Goal: Check status

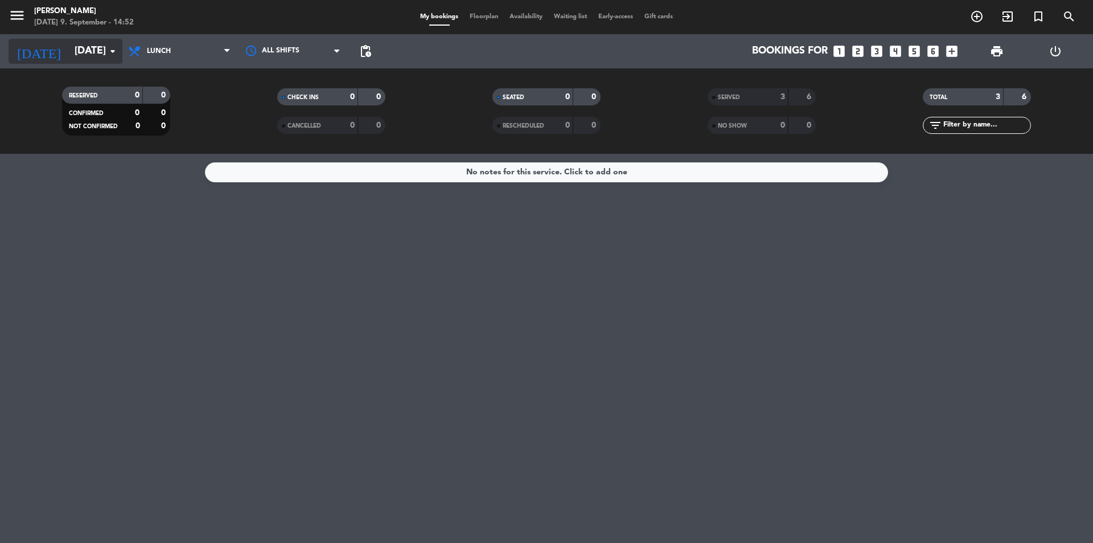
click at [69, 42] on input "[DATE]" at bounding box center [135, 51] width 132 height 23
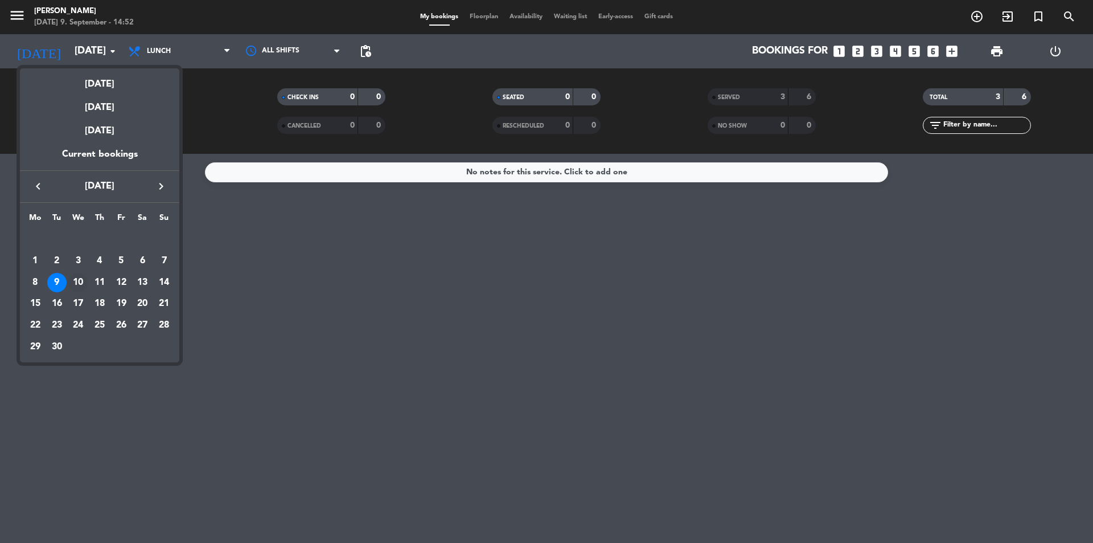
click at [79, 275] on div "10" at bounding box center [77, 282] width 19 height 19
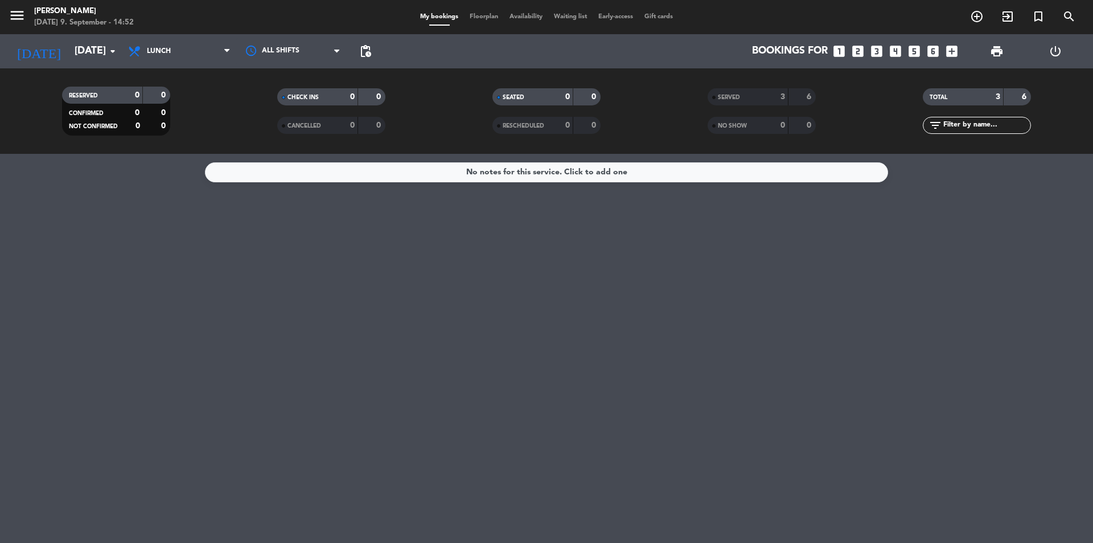
type input "[DATE]"
